Goal: Task Accomplishment & Management: Use online tool/utility

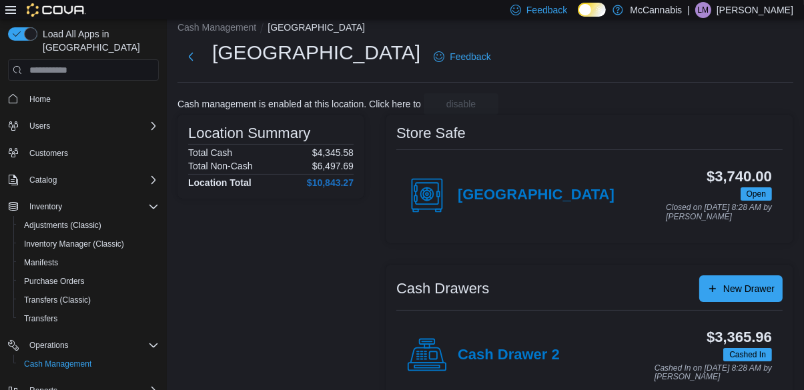
scroll to position [51, 0]
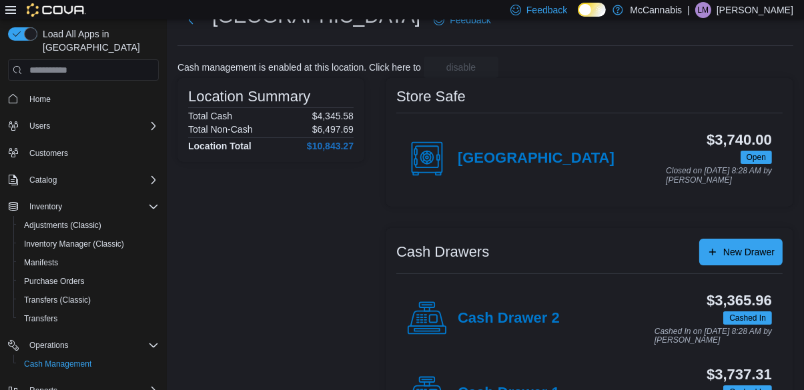
click at [527, 386] on h4 "Cash Drawer 1" at bounding box center [509, 393] width 102 height 17
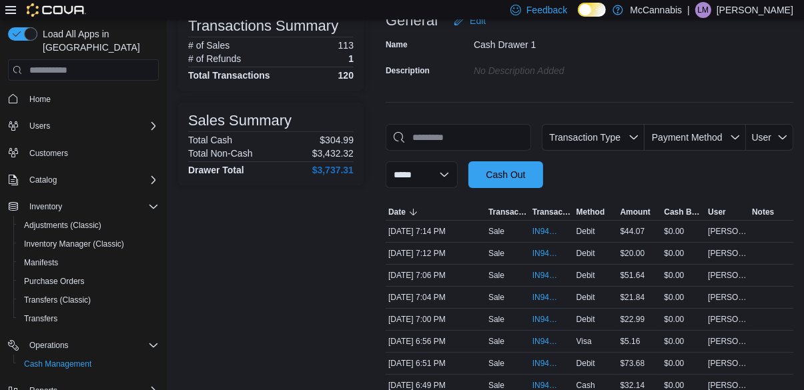
scroll to position [101, 0]
click at [550, 272] on span "IN94RX-480745" at bounding box center [544, 274] width 25 height 11
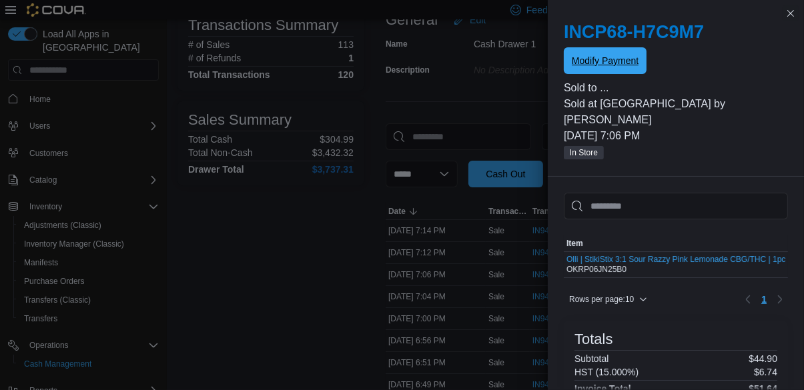
click at [624, 72] on span "Modify Payment" at bounding box center [605, 60] width 67 height 27
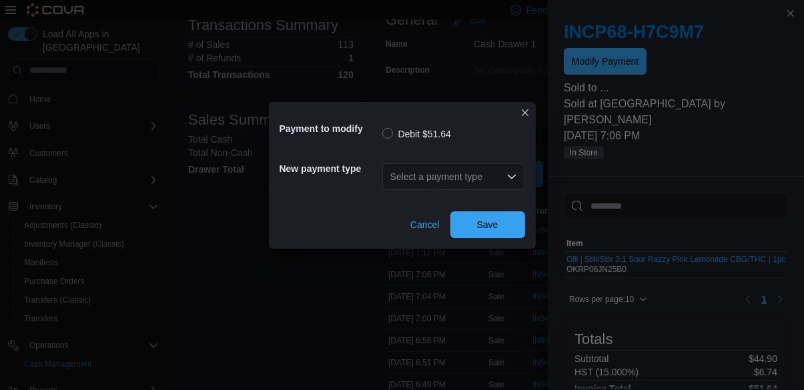
click at [496, 190] on div "Select a payment type" at bounding box center [453, 176] width 143 height 27
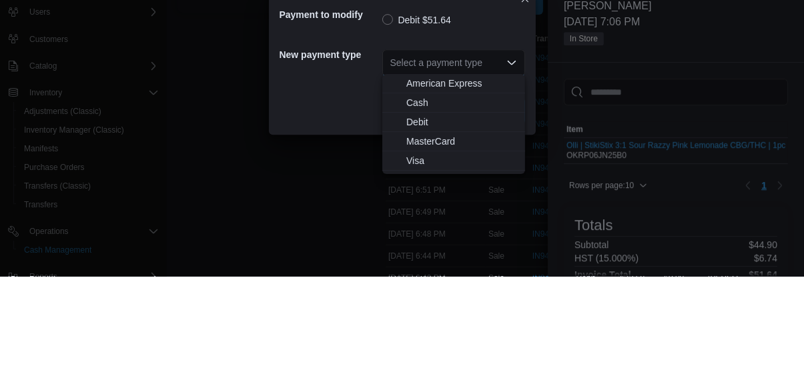
scroll to position [160, 0]
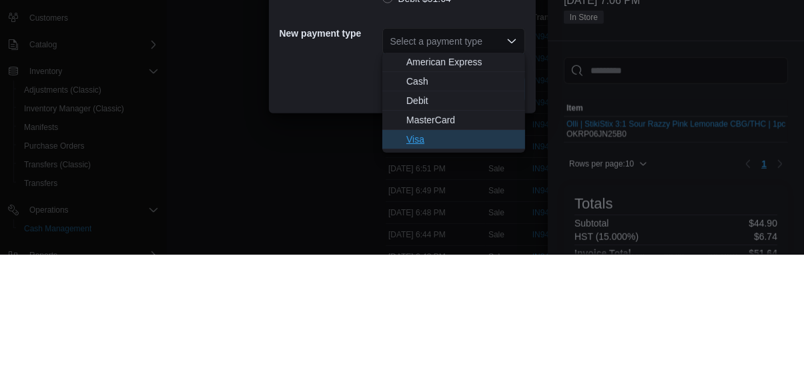
click at [448, 273] on span "Visa" at bounding box center [461, 274] width 111 height 13
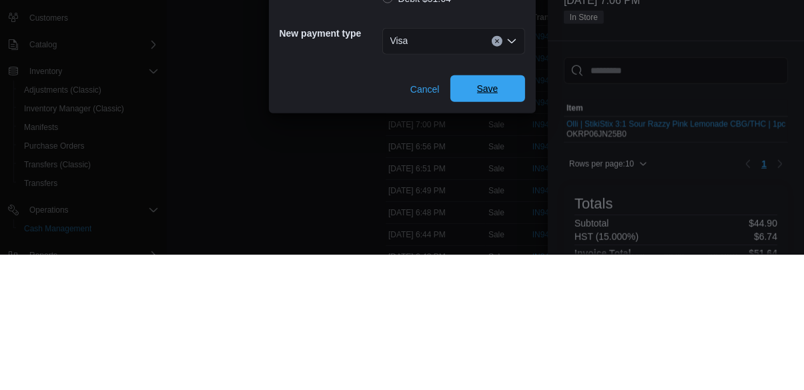
click at [480, 217] on span "Save" at bounding box center [487, 223] width 21 height 13
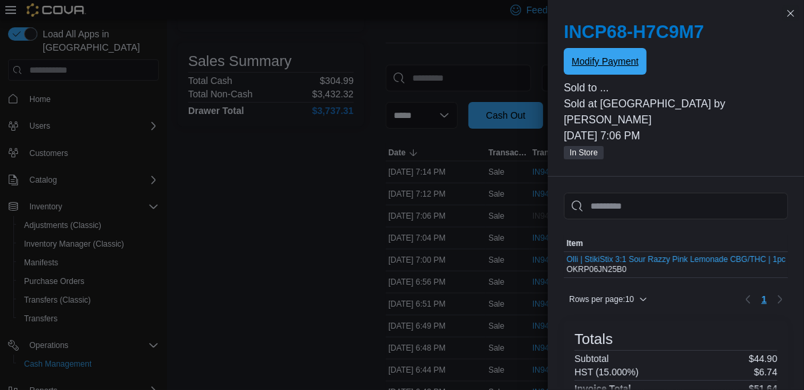
scroll to position [0, 0]
click at [798, 7] on div "INCP68-H7C9M7 Modify Payment Sold to ... Sold at [GEOGRAPHIC_DATA] by [PERSON_N…" at bounding box center [676, 90] width 256 height 171
click at [792, 15] on button "Close this dialog" at bounding box center [790, 13] width 16 height 16
